Goal: Task Accomplishment & Management: Complete application form

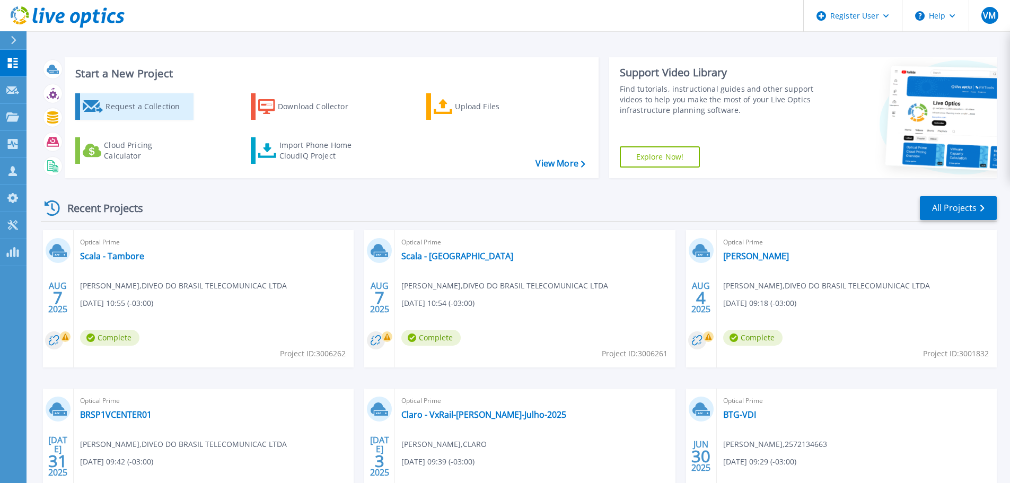
click at [143, 111] on div "Request a Collection" at bounding box center [148, 106] width 85 height 21
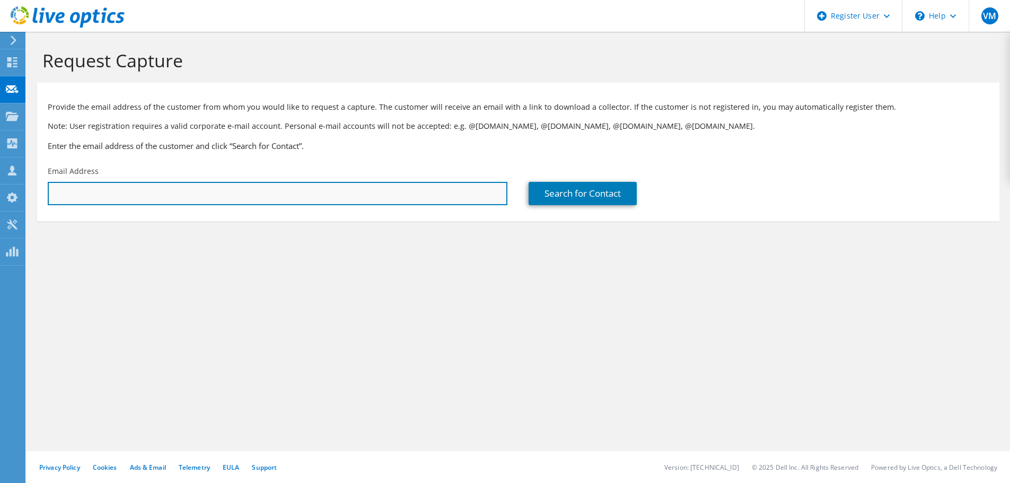
click at [153, 187] on input "text" at bounding box center [278, 193] width 460 height 23
click at [413, 204] on input "text" at bounding box center [278, 193] width 460 height 23
paste input "[EMAIL_ADDRESS][PERSON_NAME][DOMAIN_NAME]"
type input "[EMAIL_ADDRESS][PERSON_NAME][DOMAIN_NAME]"
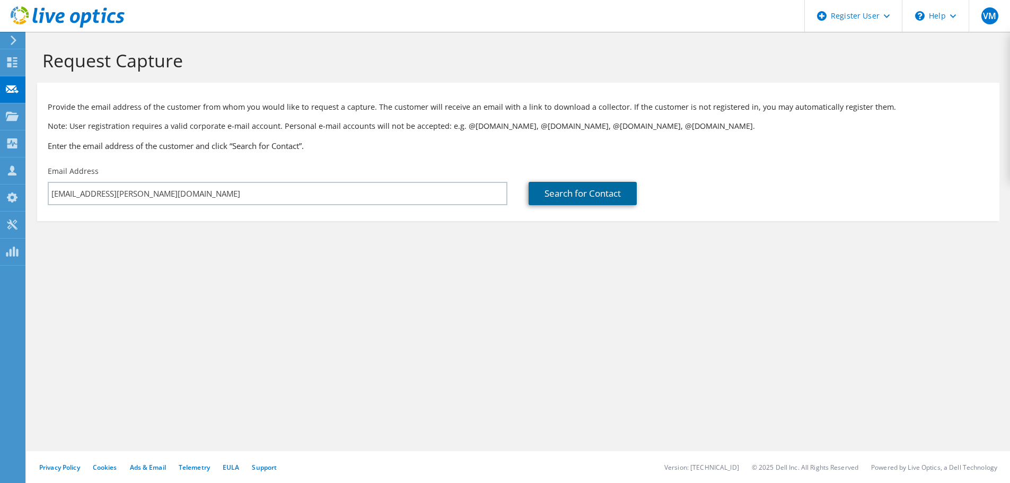
click at [558, 196] on link "Search for Contact" at bounding box center [583, 193] width 108 height 23
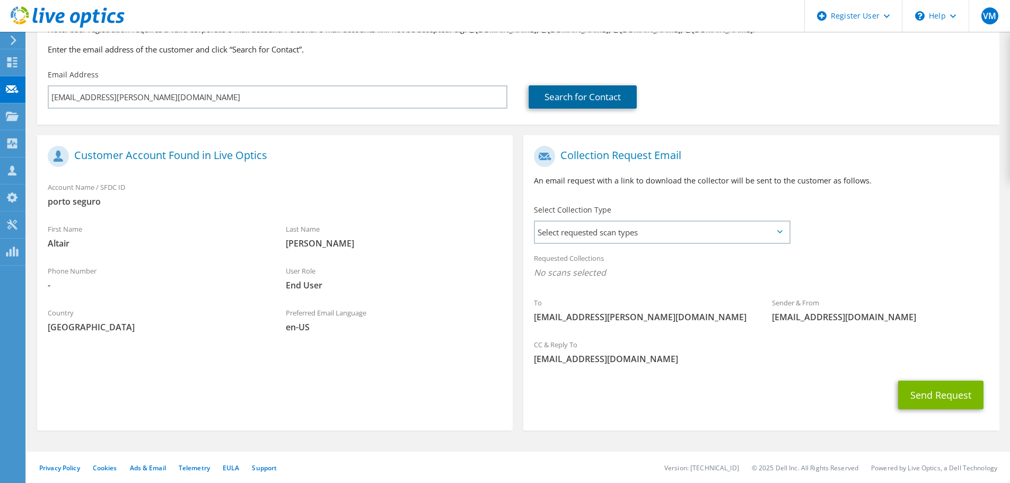
scroll to position [97, 0]
click at [572, 228] on span "Select requested scan types" at bounding box center [662, 231] width 254 height 21
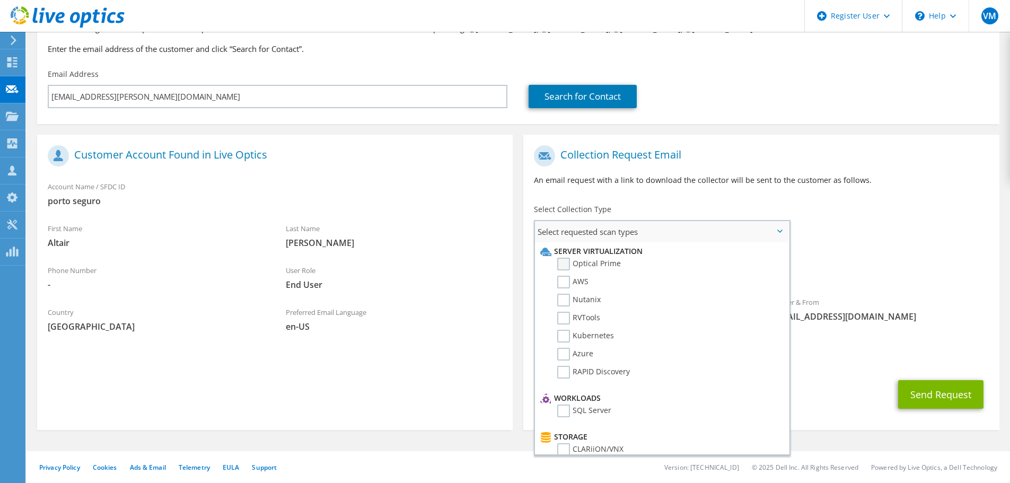
click at [577, 266] on label "Optical Prime" at bounding box center [589, 264] width 64 height 13
click at [0, 0] on input "Optical Prime" at bounding box center [0, 0] width 0 height 0
click at [863, 240] on div "To [EMAIL_ADDRESS][PERSON_NAME][DOMAIN_NAME] Sender & From [EMAIL_ADDRESS][DOMA…" at bounding box center [761, 238] width 476 height 196
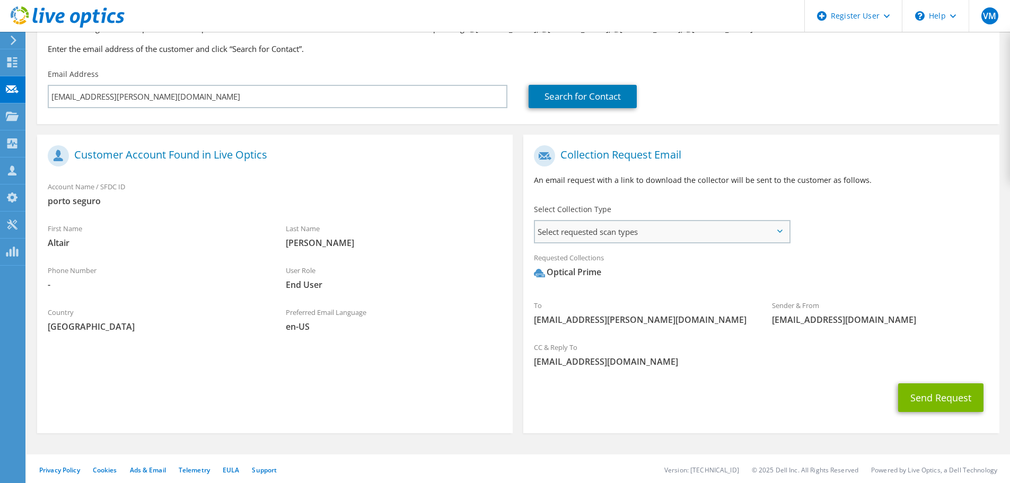
click at [682, 240] on span "Select requested scan types" at bounding box center [662, 231] width 254 height 21
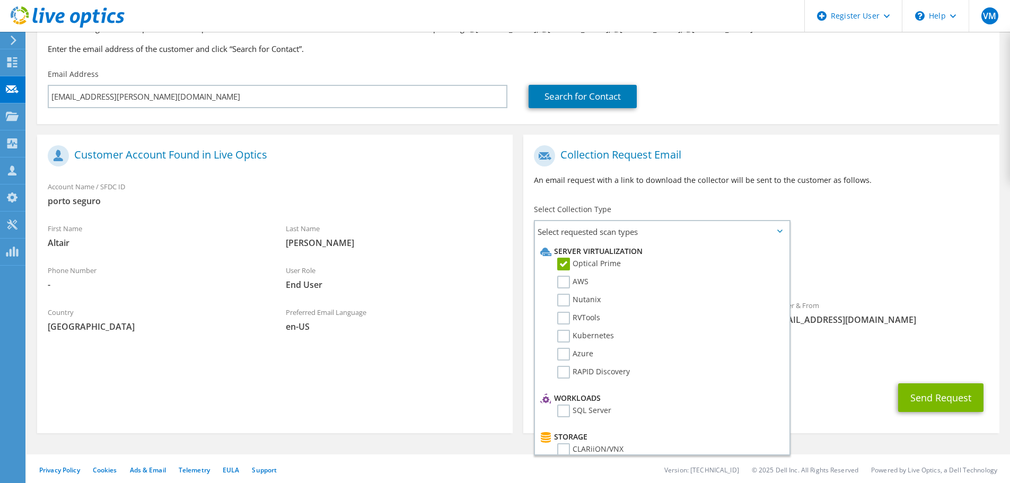
click at [891, 242] on div "To [EMAIL_ADDRESS][PERSON_NAME][DOMAIN_NAME] Sender & From [EMAIL_ADDRESS][DOMA…" at bounding box center [761, 238] width 476 height 196
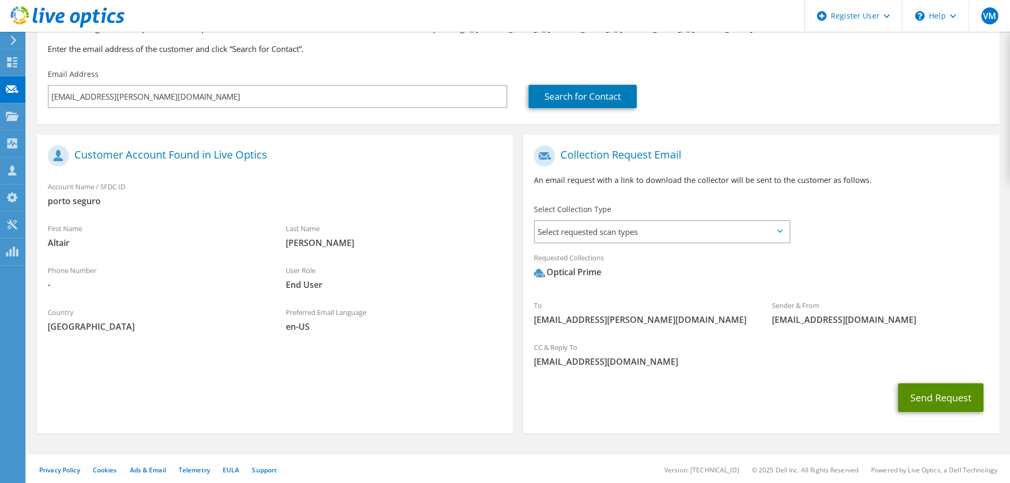
click at [945, 401] on button "Send Request" at bounding box center [940, 397] width 85 height 29
